Goal: Task Accomplishment & Management: Complete application form

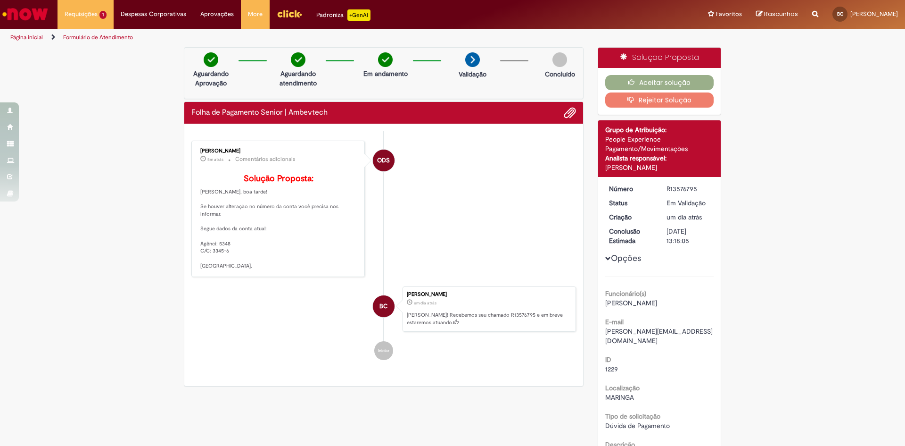
click at [201, 149] on div "[PERSON_NAME]" at bounding box center [278, 151] width 157 height 6
copy div "[PERSON_NAME]"
click at [251, 261] on p "Solução Proposta: Olá Bruno, boa tarde! Se houver alteração no número da conta …" at bounding box center [278, 222] width 157 height 96
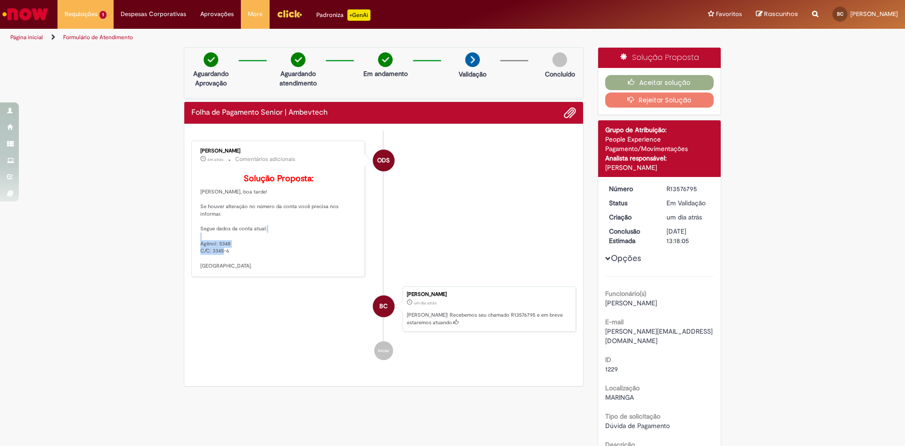
drag, startPoint x: 196, startPoint y: 257, endPoint x: 237, endPoint y: 263, distance: 41.5
click at [237, 263] on div "Osvaldo da Silva Neto 6m atrás 6 minutos atrás Comentários adicionais Solução P…" at bounding box center [278, 208] width 168 height 131
click at [239, 263] on p "Solução Proposta: Olá Bruno, boa tarde! Se houver alteração no número da conta …" at bounding box center [278, 222] width 157 height 96
click at [494, 204] on li "ODS Osvaldo da Silva Neto 6m atrás 6 minutos atrás Comentários adicionais Soluç…" at bounding box center [383, 208] width 385 height 137
click at [833, 130] on div "Verificar Código de Barras Aguardando Aprovação Aguardando atendimento Em andam…" at bounding box center [452, 362] width 905 height 631
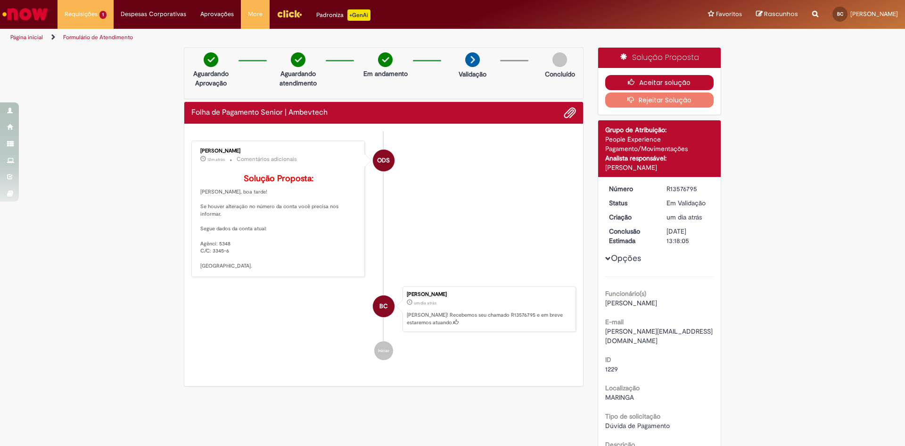
click at [674, 83] on button "Aceitar solução" at bounding box center [659, 82] width 109 height 15
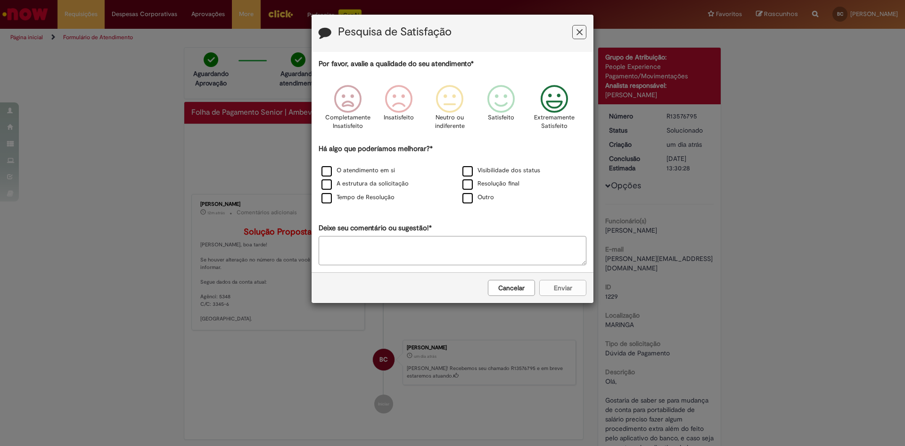
click at [553, 97] on icon "Feedback" at bounding box center [554, 99] width 35 height 28
drag, startPoint x: 519, startPoint y: 290, endPoint x: 447, endPoint y: 236, distance: 89.9
click at [474, 243] on form "Pesquisa de Satisfação Por favor, avalie a qualidade do seu atendimento* Comple…" at bounding box center [453, 159] width 282 height 288
click at [327, 171] on label "O atendimento em si" at bounding box center [359, 170] width 74 height 9
click at [587, 289] on div "Cancelar Enviar" at bounding box center [453, 287] width 282 height 31
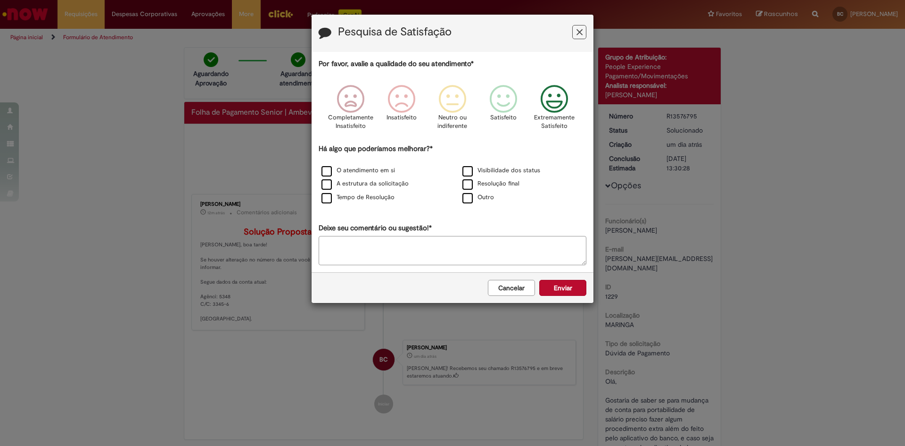
click at [582, 285] on button "Enviar" at bounding box center [562, 288] width 47 height 16
